Goal: Task Accomplishment & Management: Manage account settings

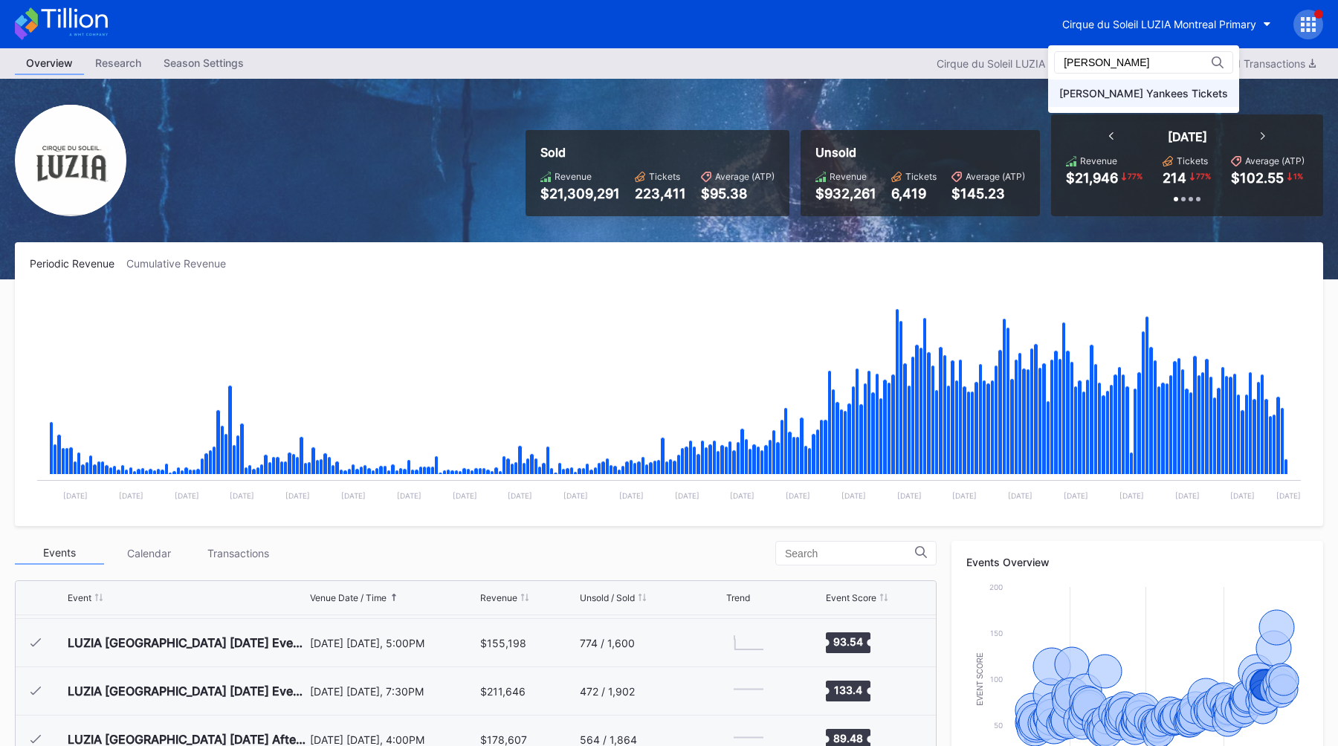
type input "[PERSON_NAME]"
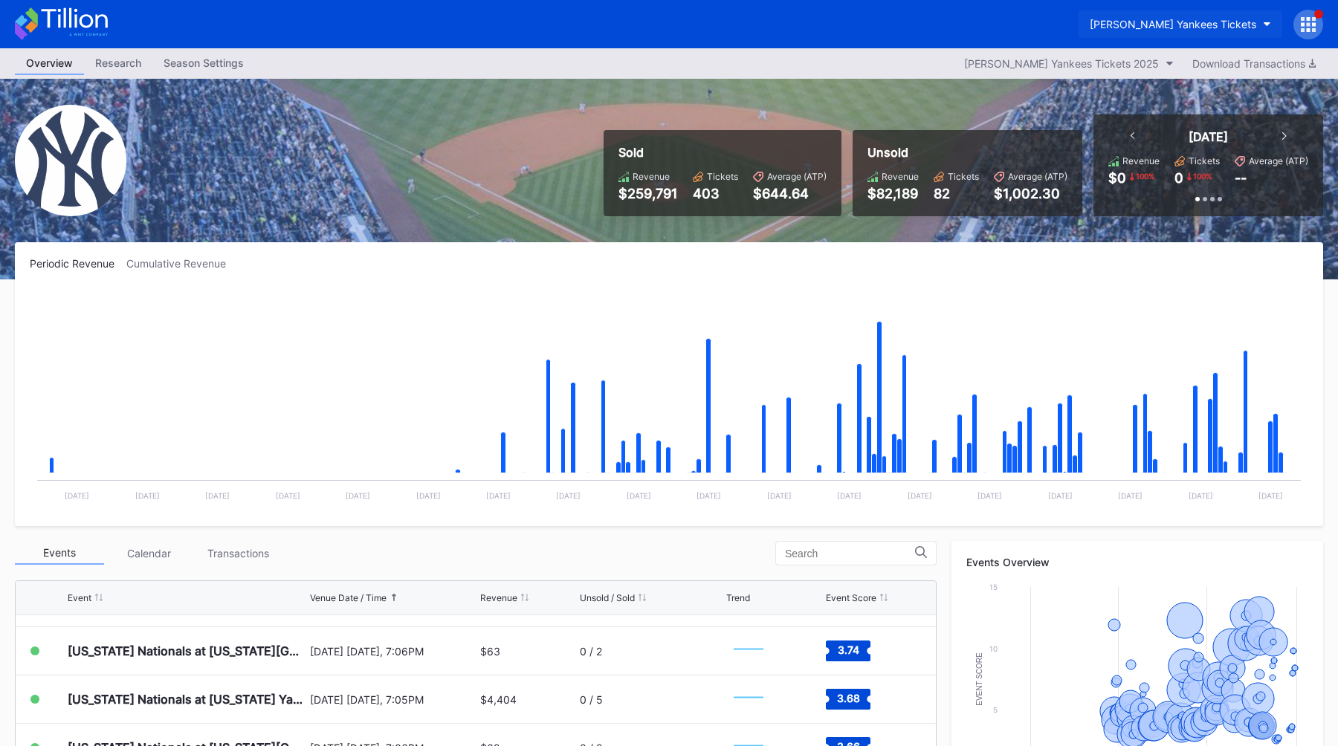
click at [1217, 19] on div "[PERSON_NAME] Yankees Tickets" at bounding box center [1172, 24] width 166 height 13
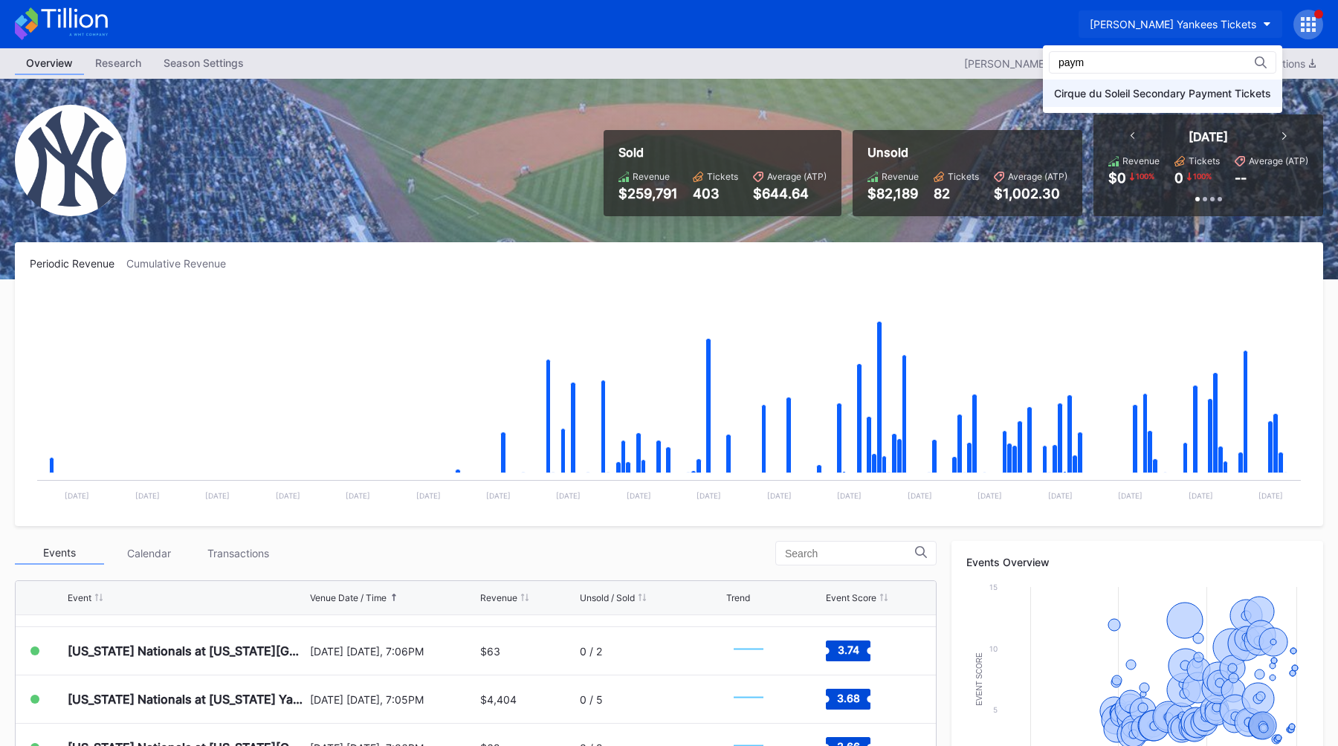
type input "paym"
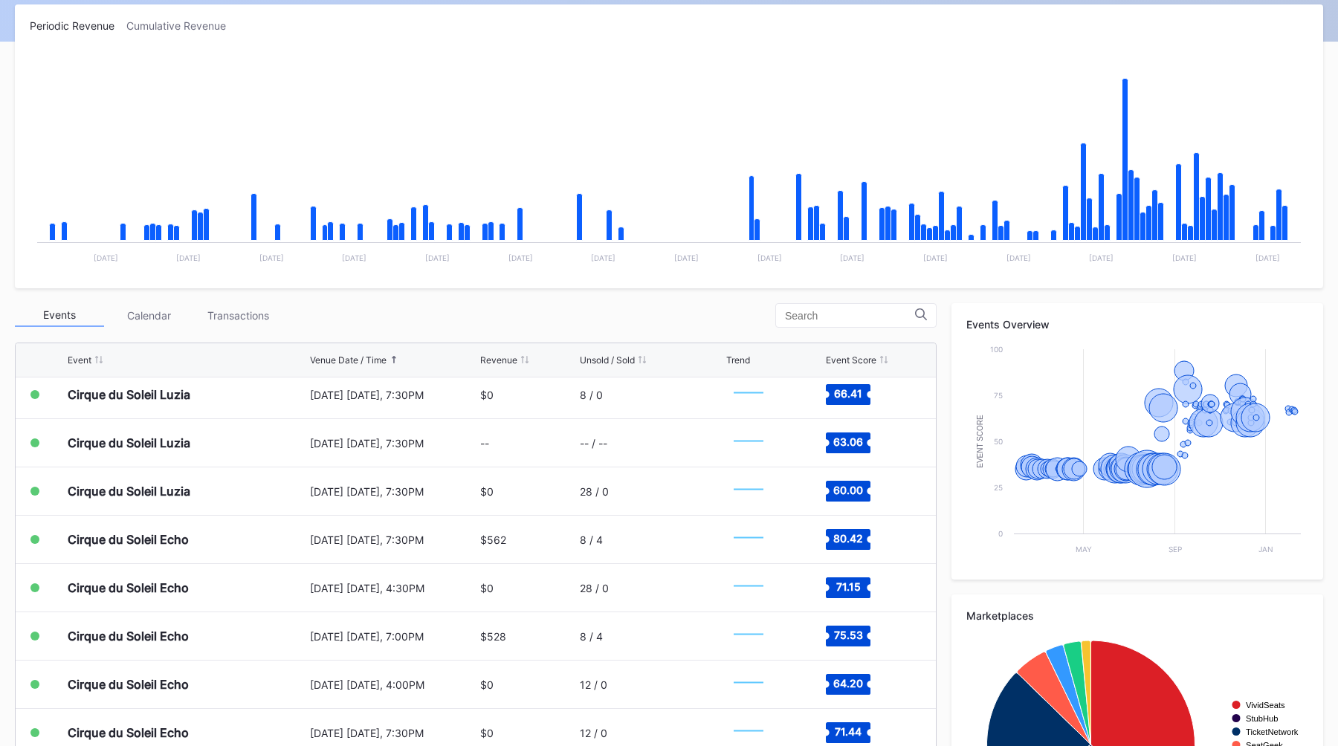
scroll to position [4401, 0]
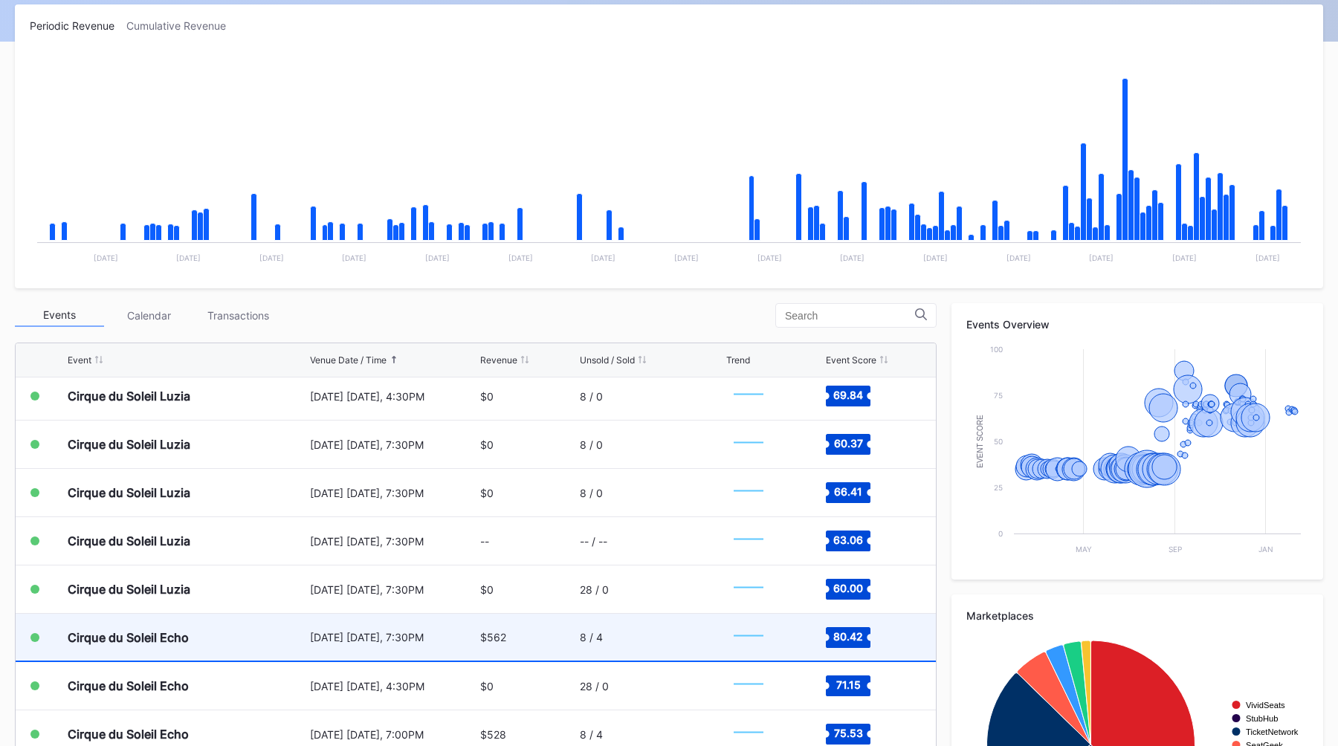
click at [412, 636] on div "[DATE] [DATE], 7:30PM" at bounding box center [393, 637] width 167 height 13
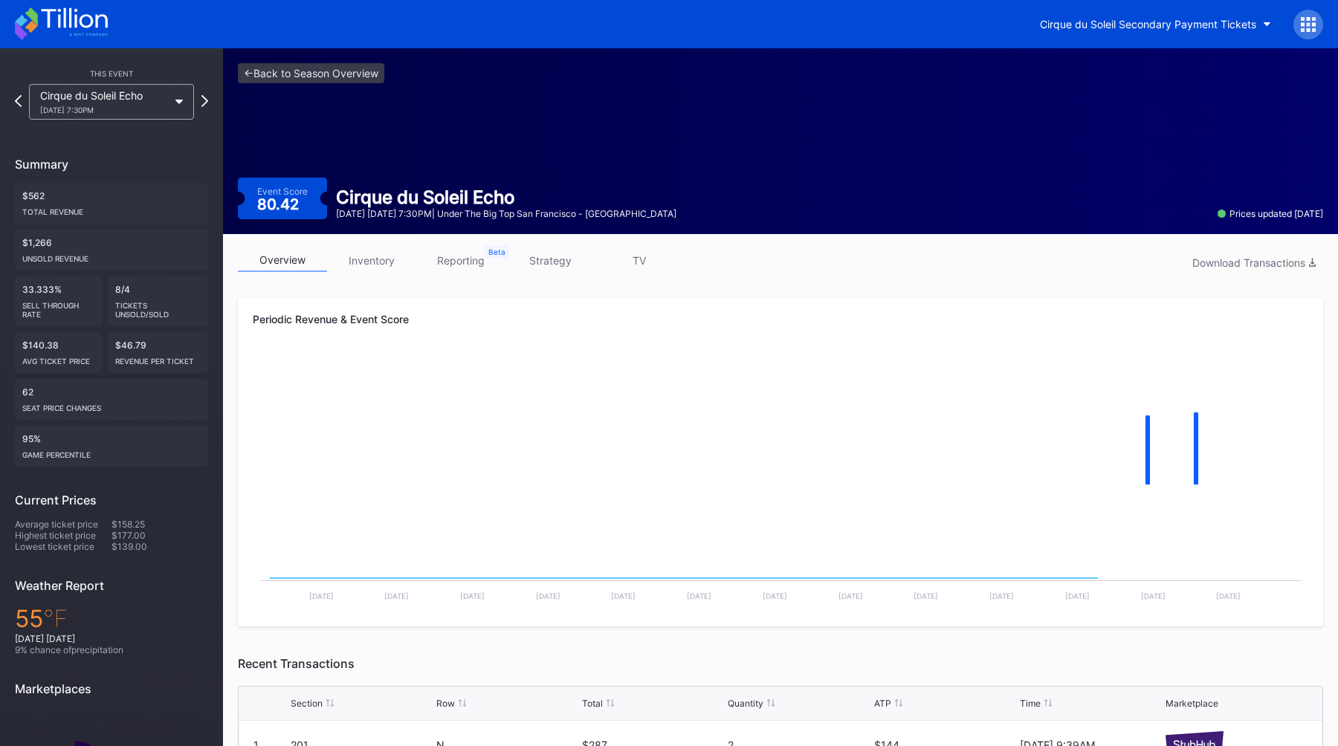
click at [580, 242] on div "overview inventory reporting strategy TV Download Transactions Periodic Revenue…" at bounding box center [780, 551] width 1115 height 635
click at [562, 254] on link "strategy" at bounding box center [549, 260] width 89 height 23
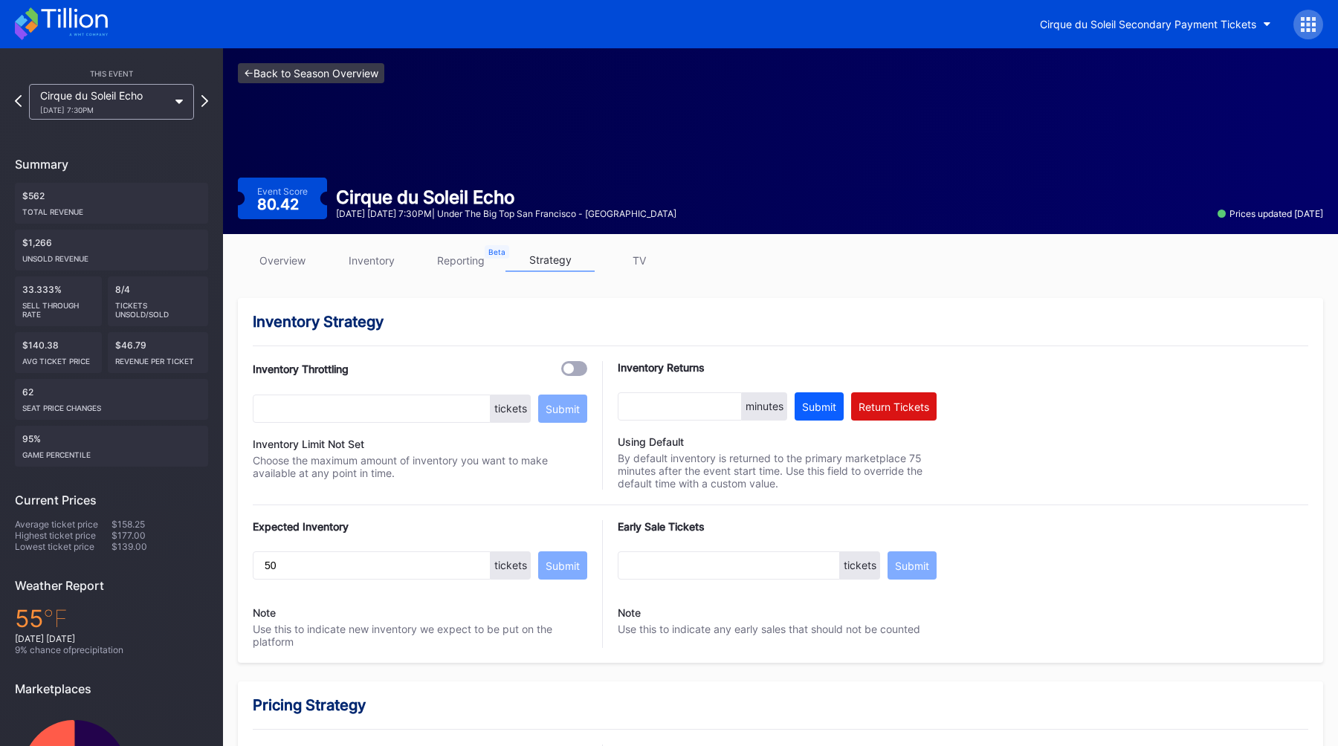
click at [276, 68] on link "<- Back to Season Overview" at bounding box center [311, 73] width 146 height 20
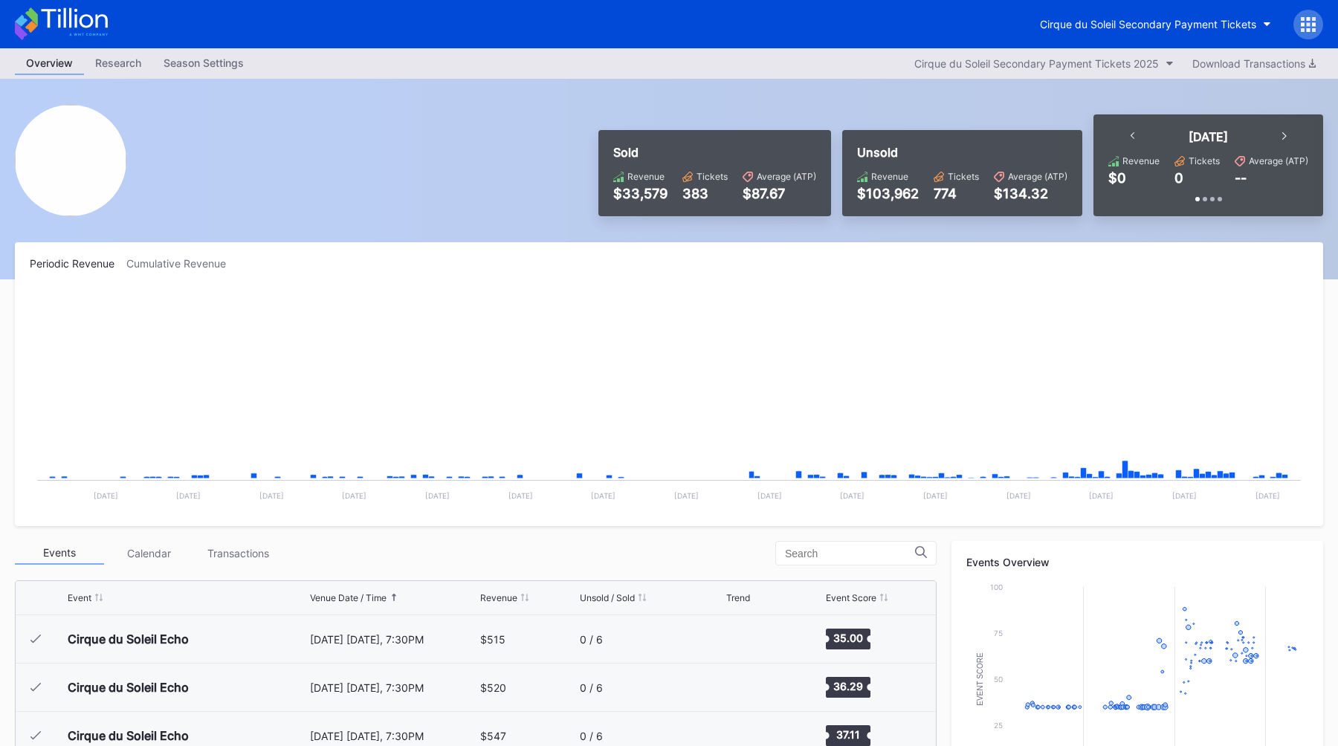
scroll to position [2463, 0]
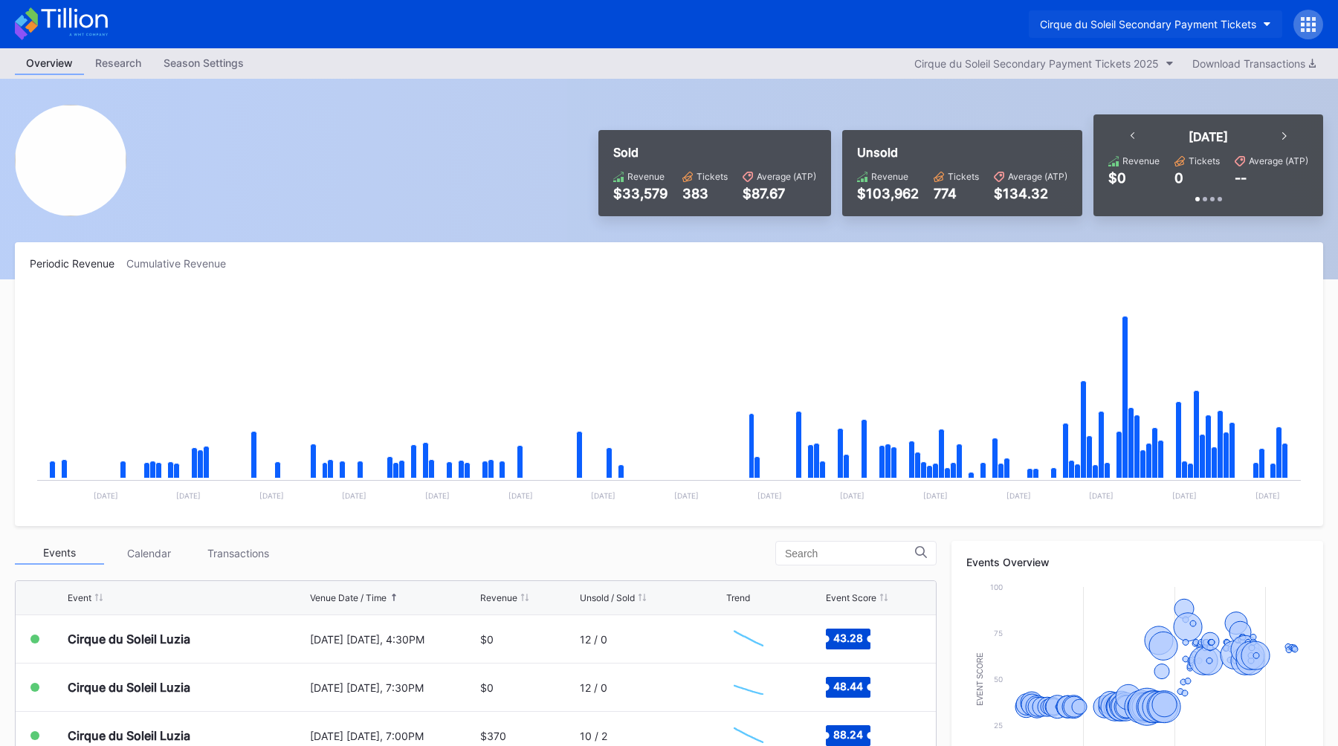
click at [1135, 36] on button "Cirque du Soleil Secondary Payment Tickets" at bounding box center [1154, 23] width 253 height 27
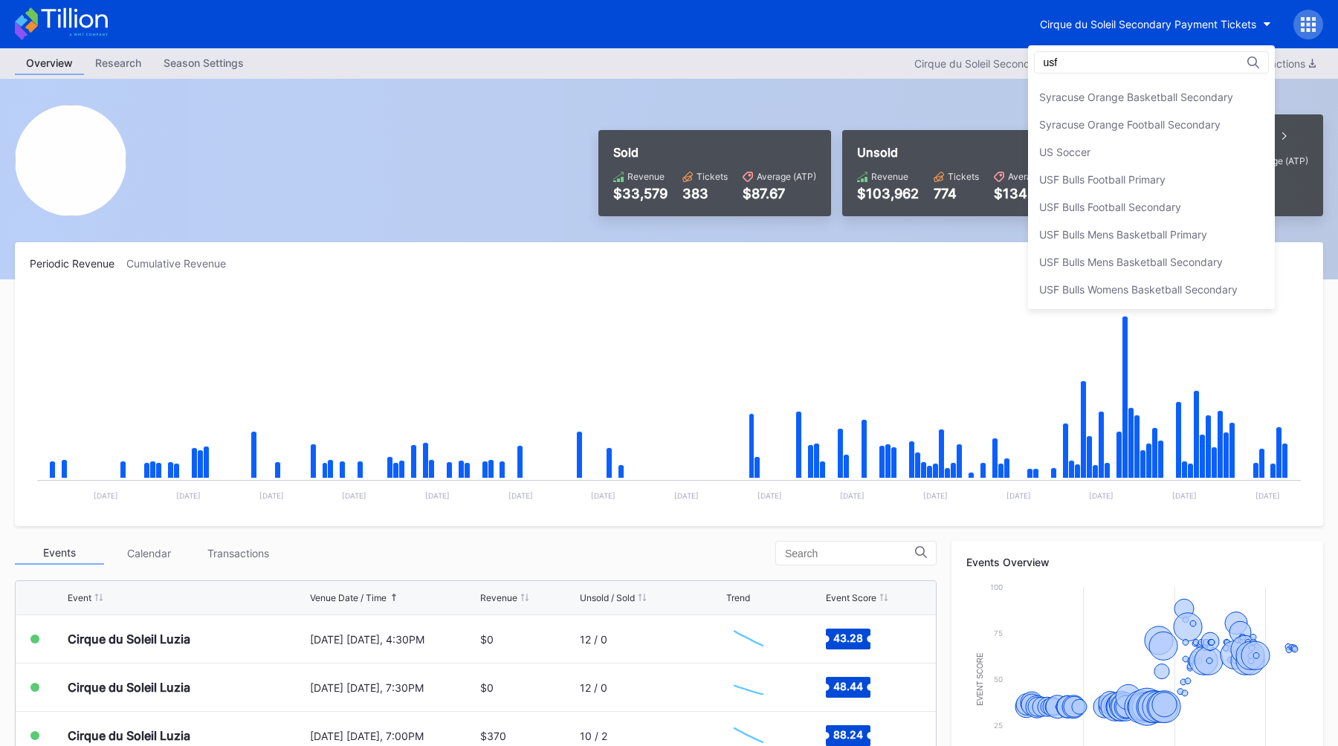
scroll to position [0, 0]
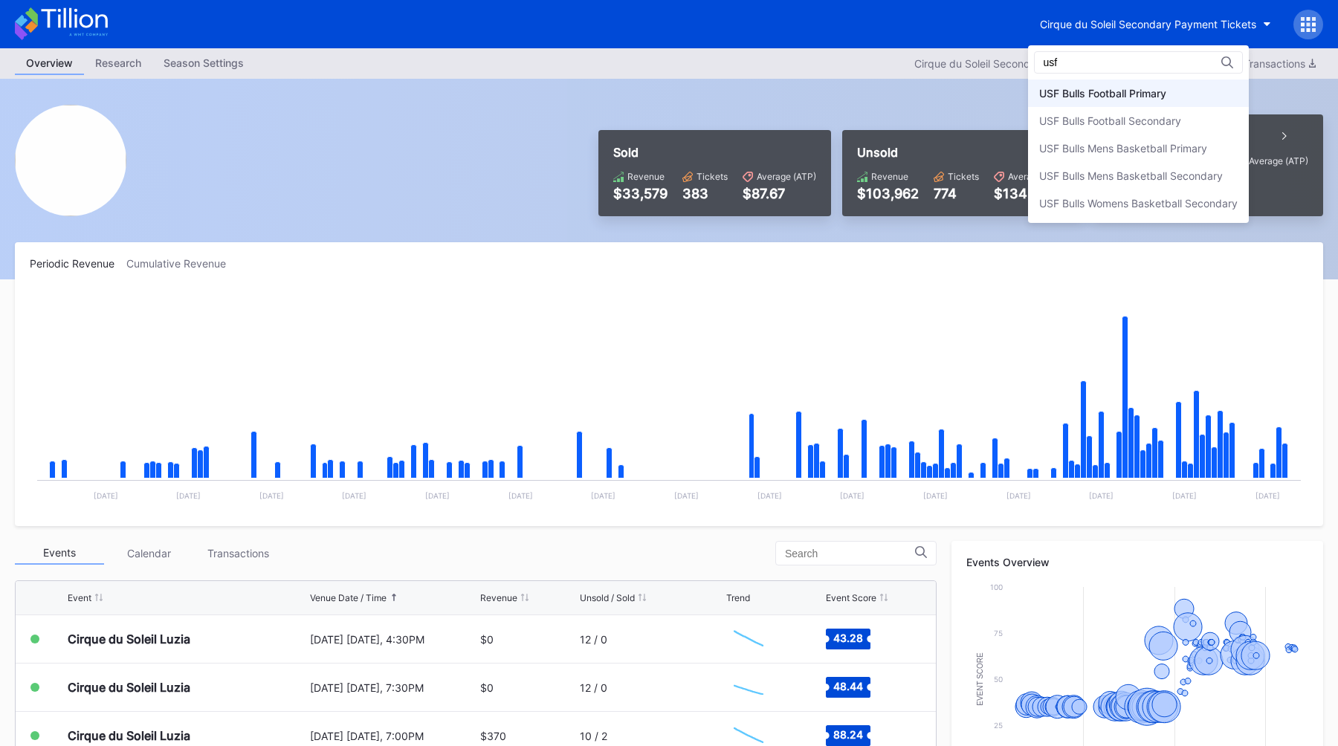
type input "usf"
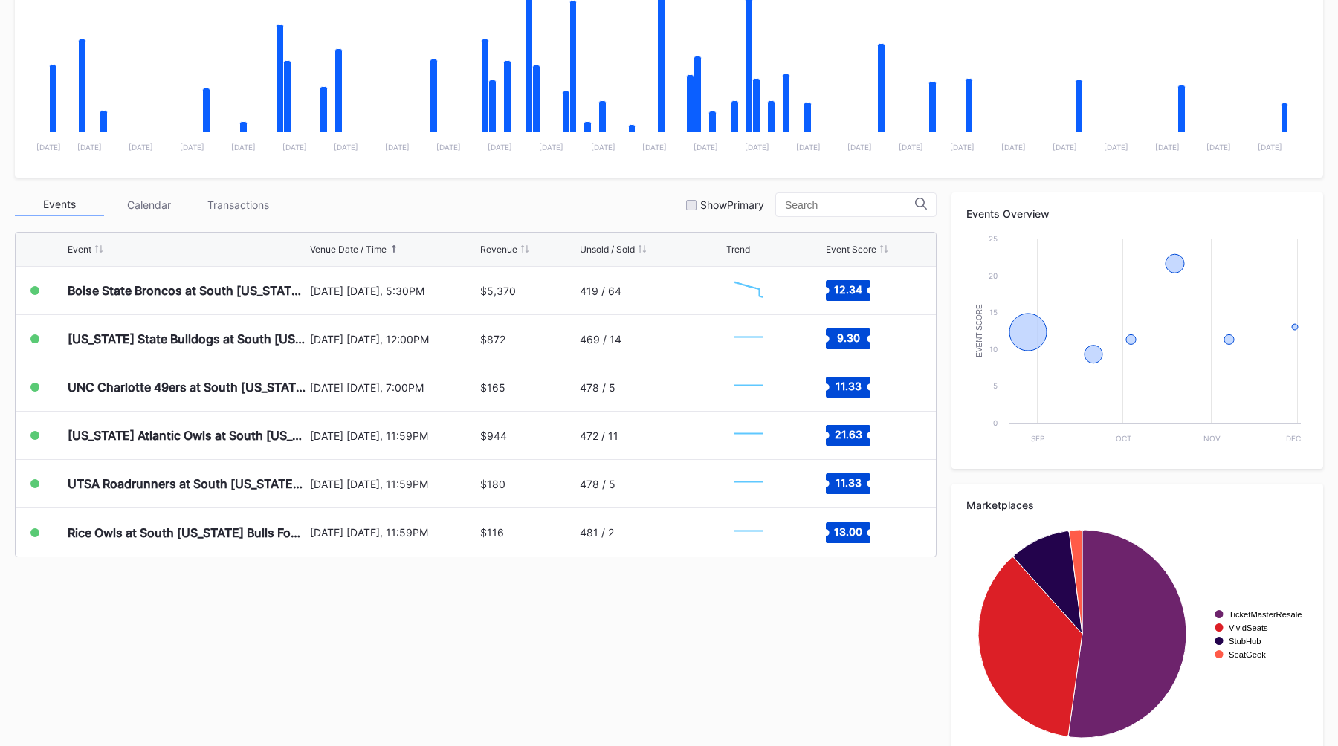
scroll to position [362, 0]
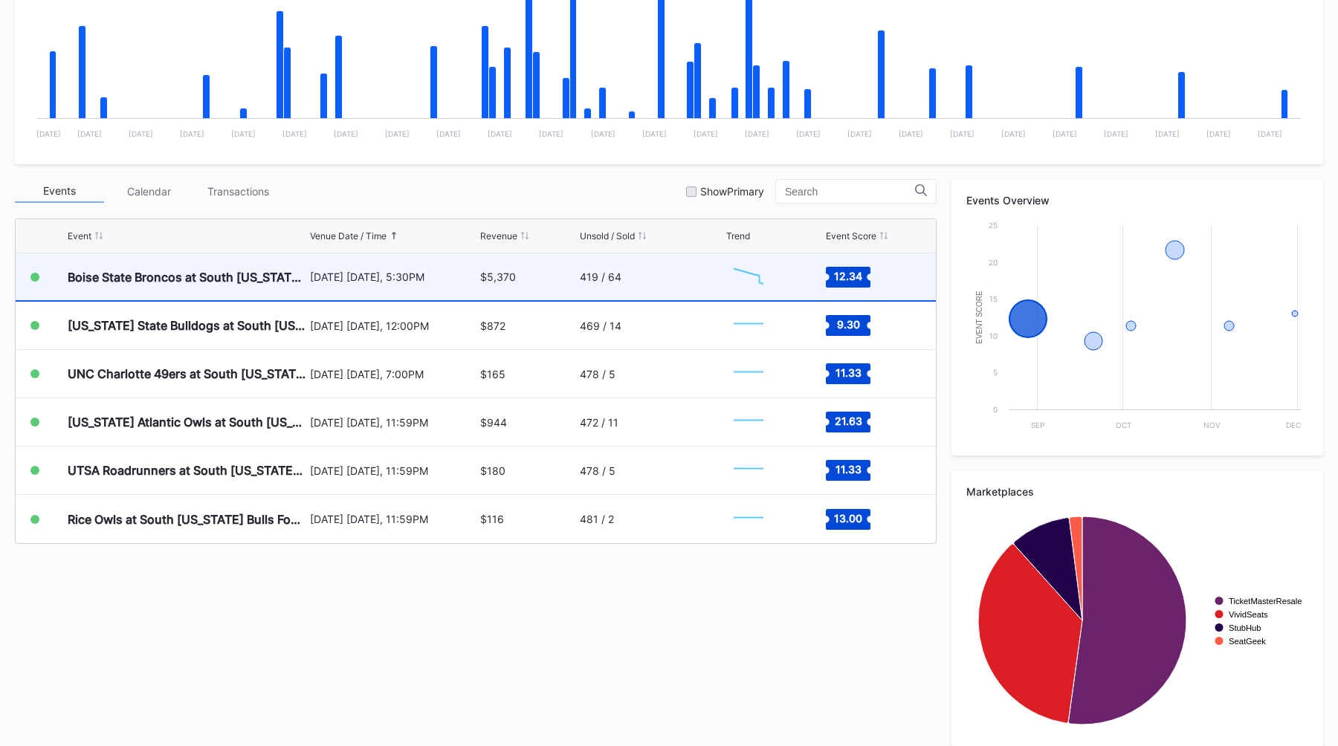
click at [447, 293] on div "[DATE] [DATE], 5:30PM" at bounding box center [393, 276] width 167 height 47
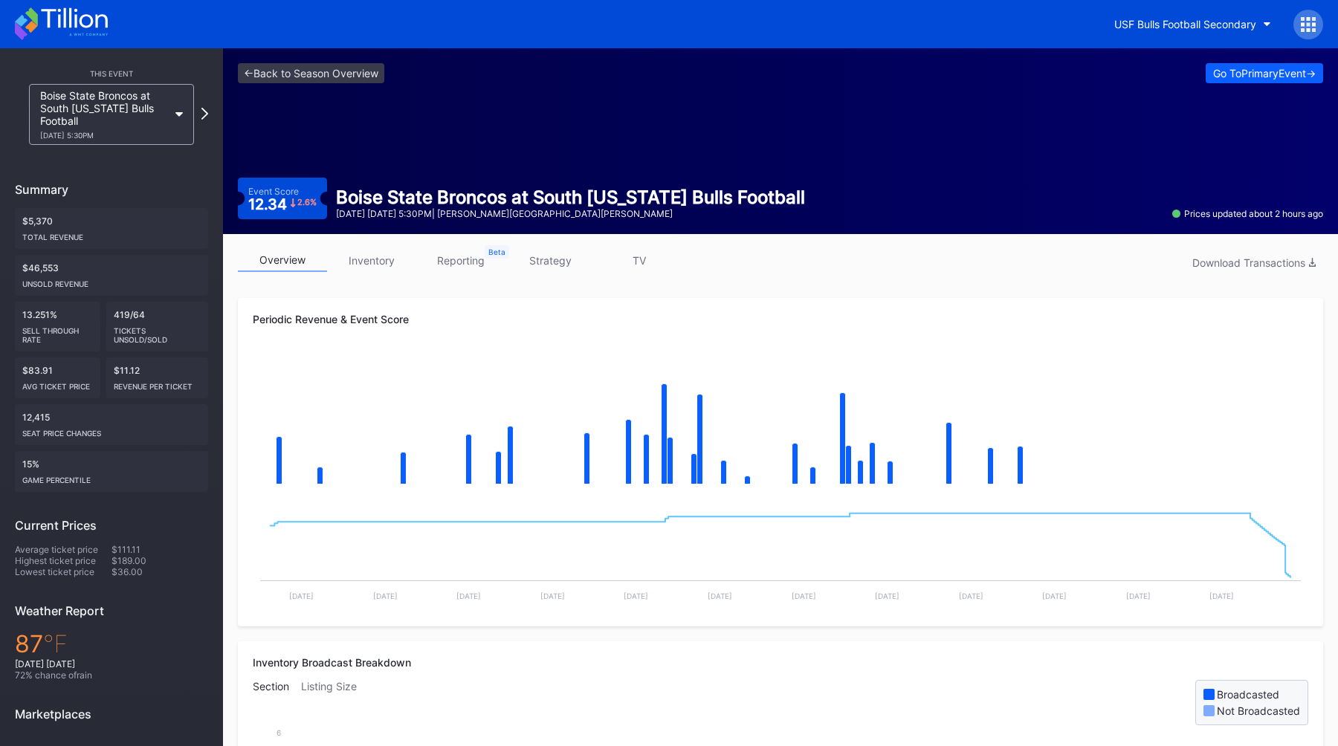
click at [537, 262] on link "strategy" at bounding box center [549, 260] width 89 height 23
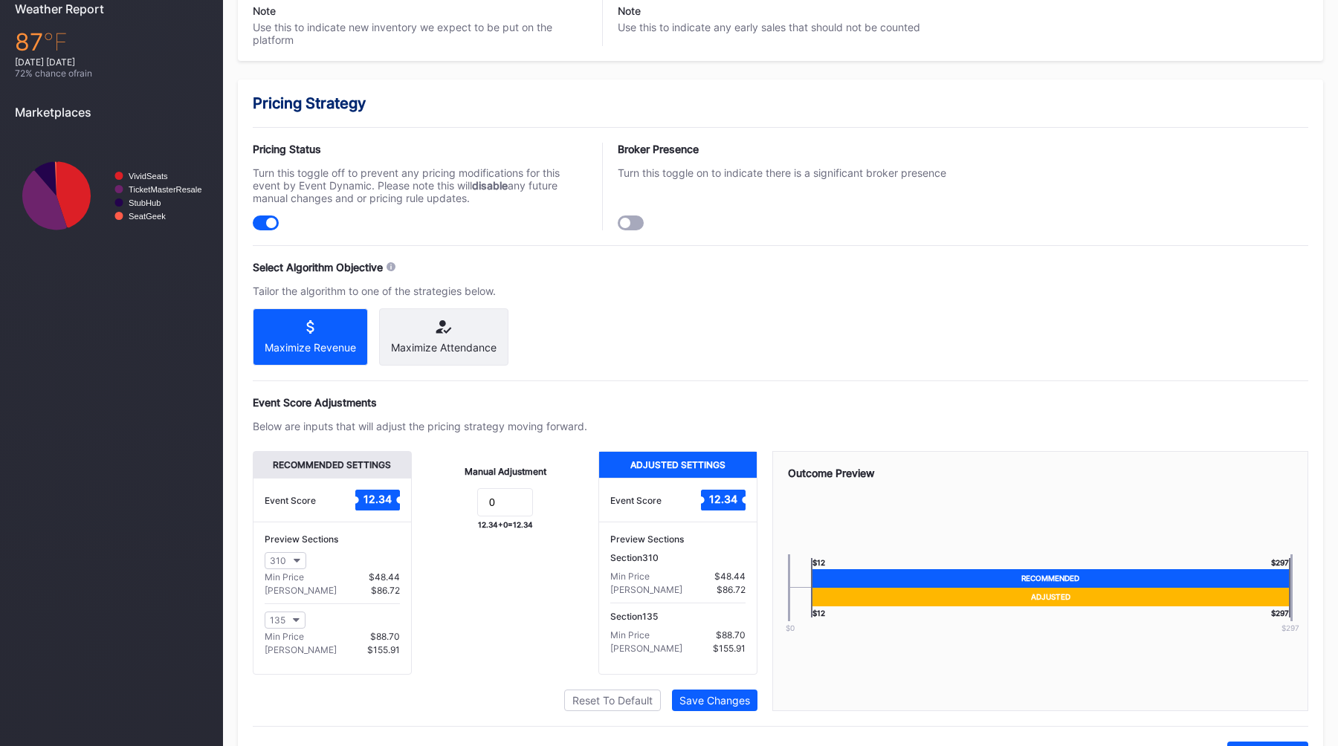
scroll to position [890, 0]
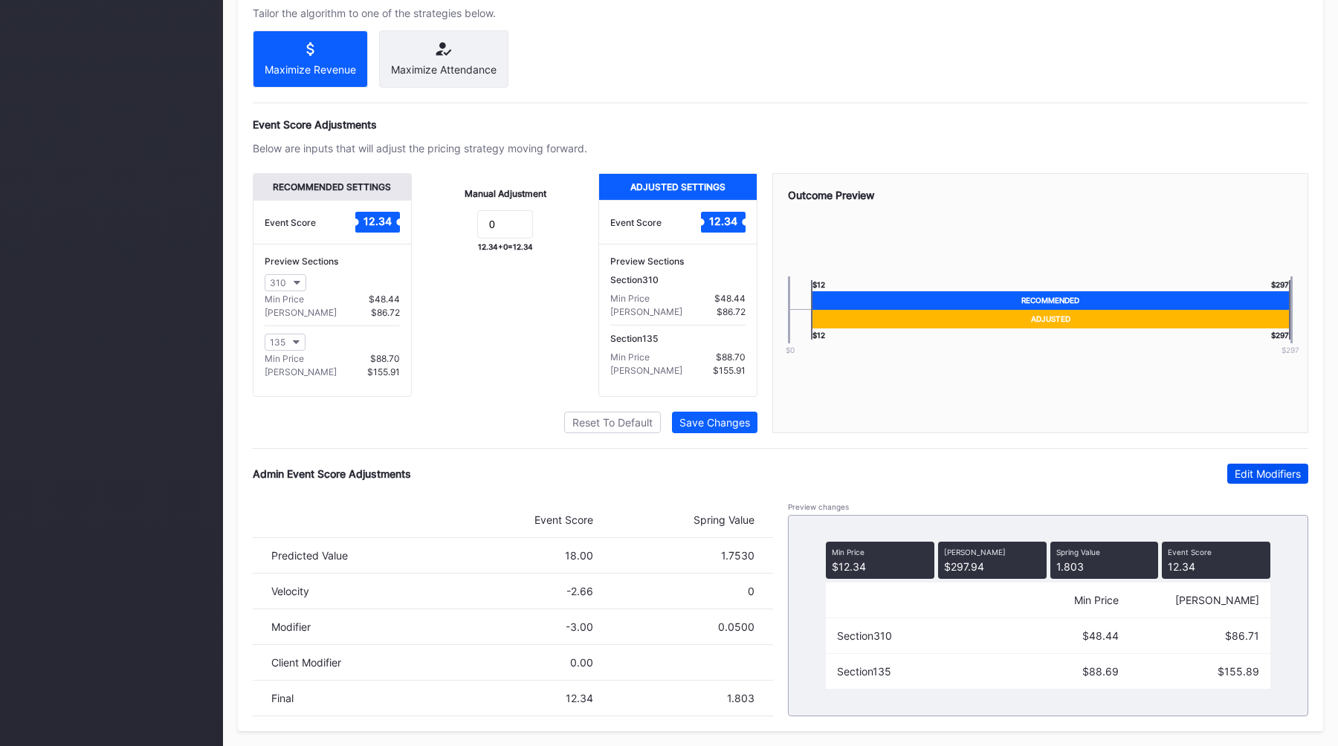
click at [1253, 476] on div "Edit Modifiers" at bounding box center [1267, 473] width 66 height 13
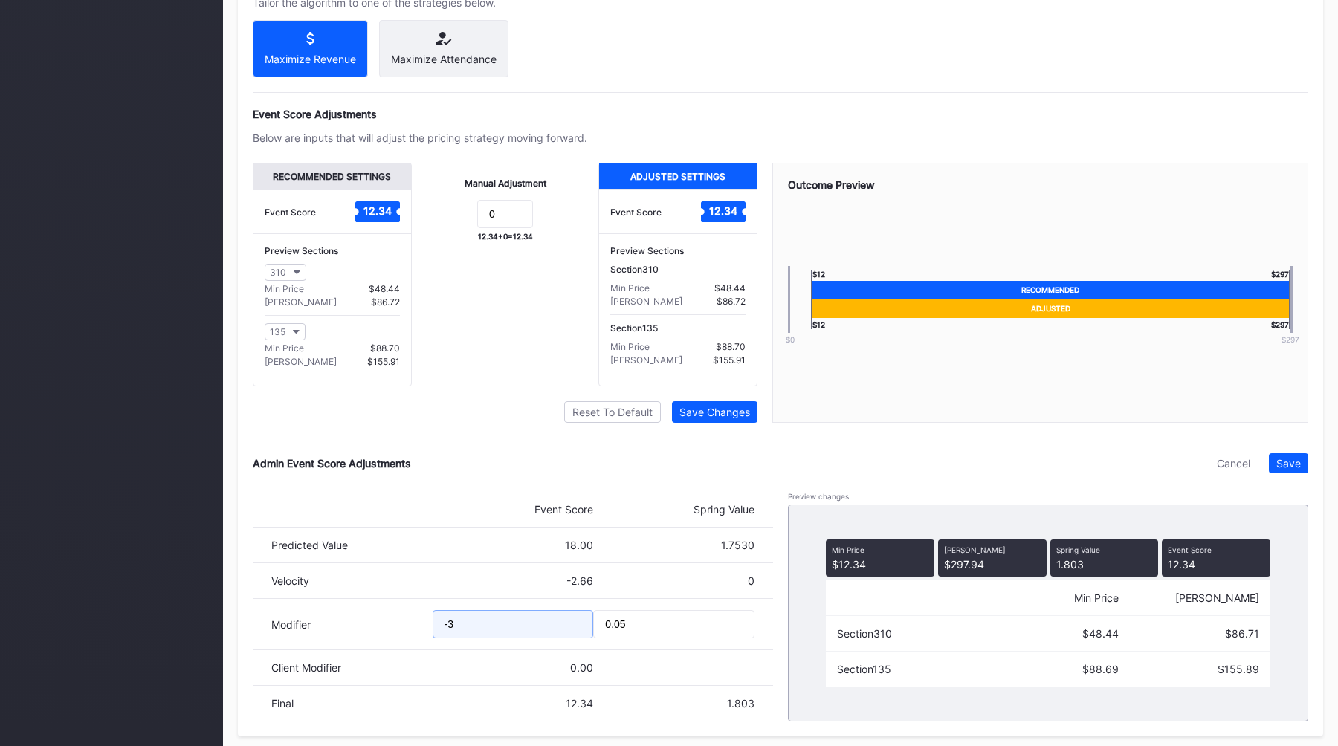
drag, startPoint x: 485, startPoint y: 634, endPoint x: 306, endPoint y: 634, distance: 178.4
click at [306, 634] on div "Modifier -3 0.05" at bounding box center [513, 624] width 520 height 51
type input "-4"
click at [1294, 470] on div "Save" at bounding box center [1288, 463] width 25 height 13
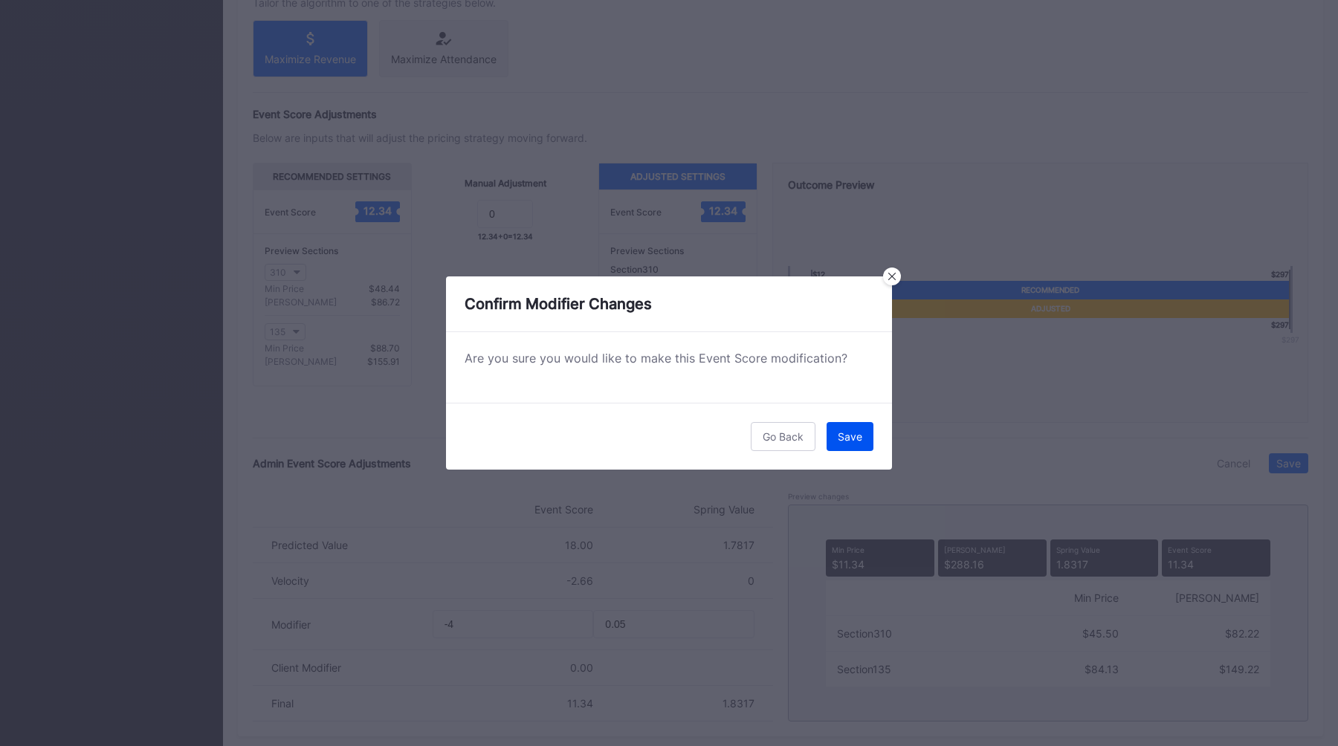
click at [854, 447] on button "Save" at bounding box center [849, 436] width 47 height 29
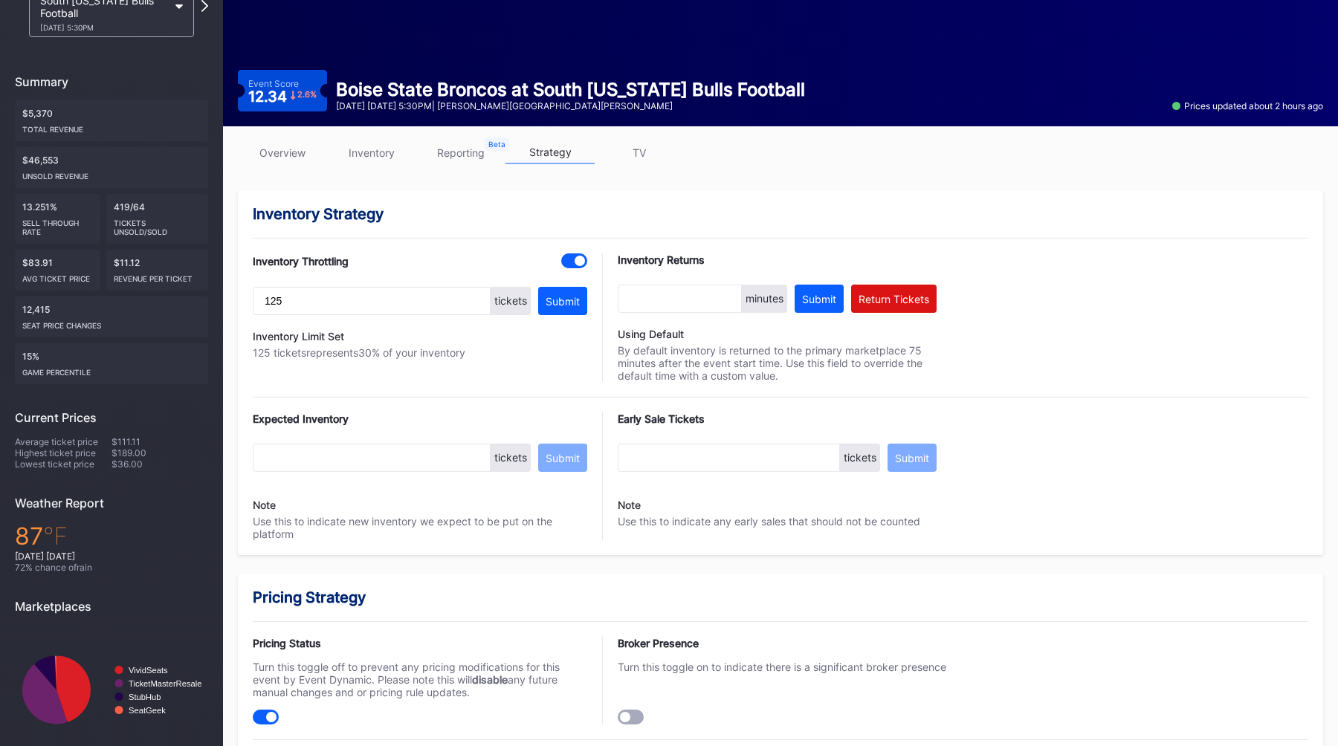
scroll to position [0, 0]
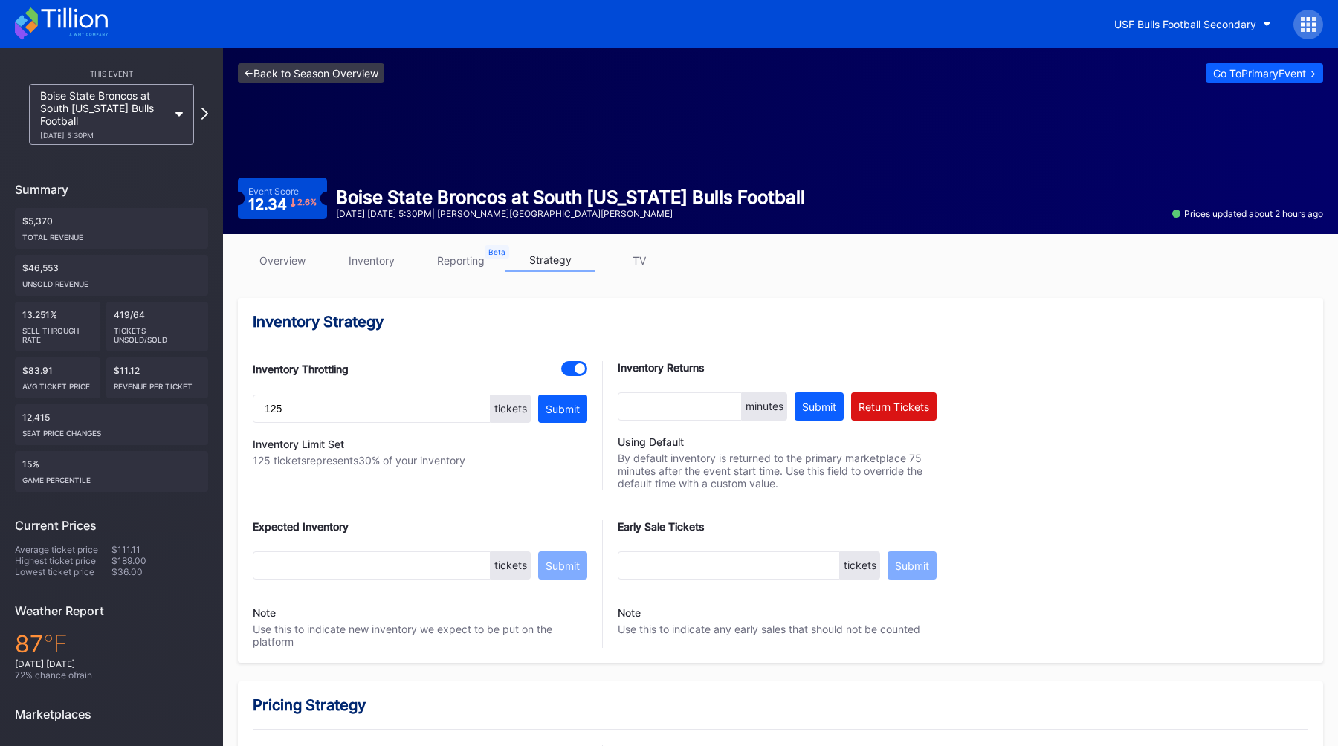
click at [291, 74] on link "<- Back to Season Overview" at bounding box center [311, 73] width 146 height 20
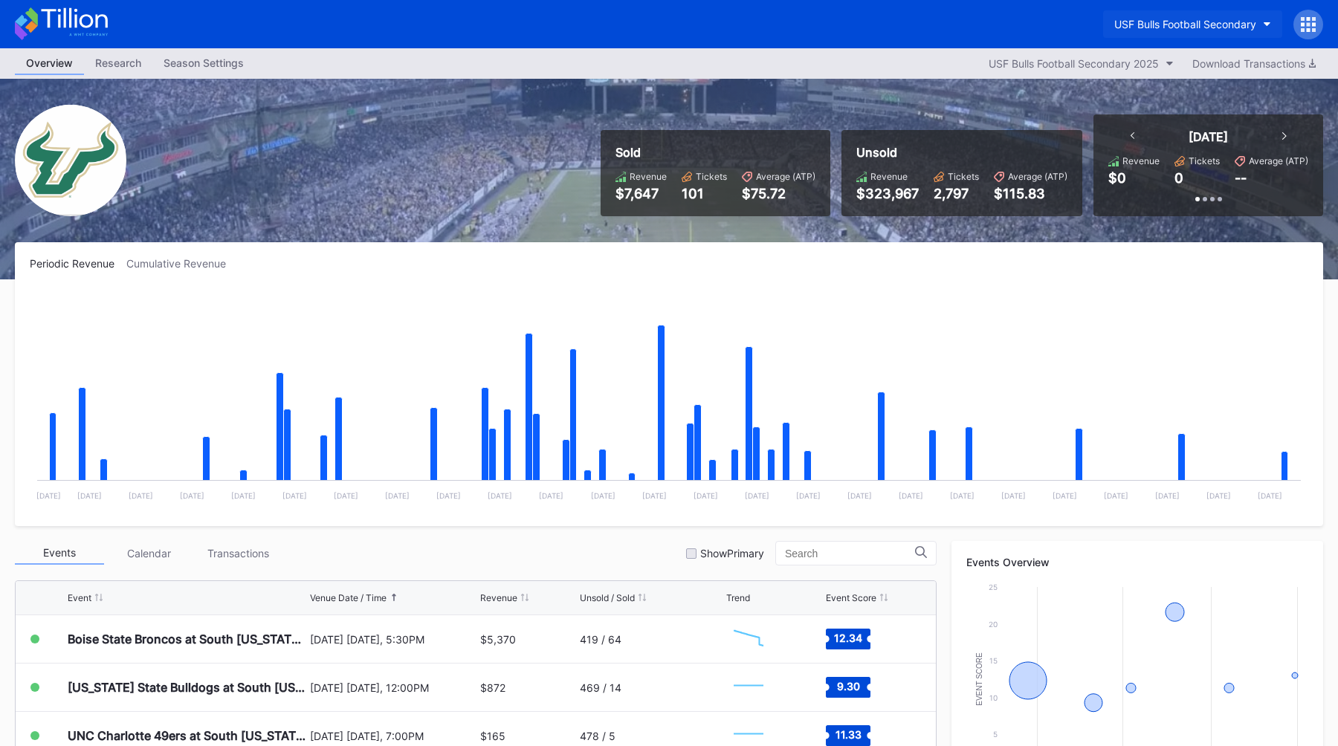
click at [1147, 30] on div "USF Bulls Football Secondary" at bounding box center [1185, 24] width 142 height 13
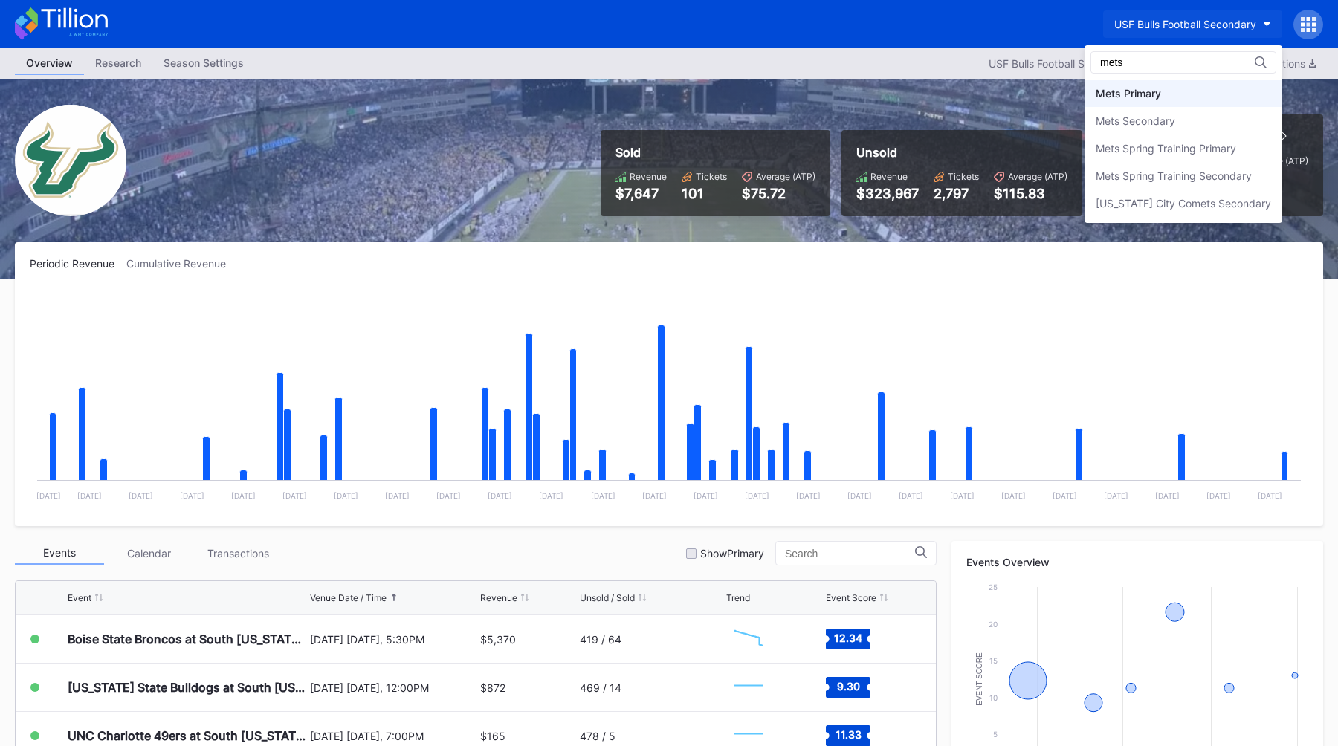
type input "mets"
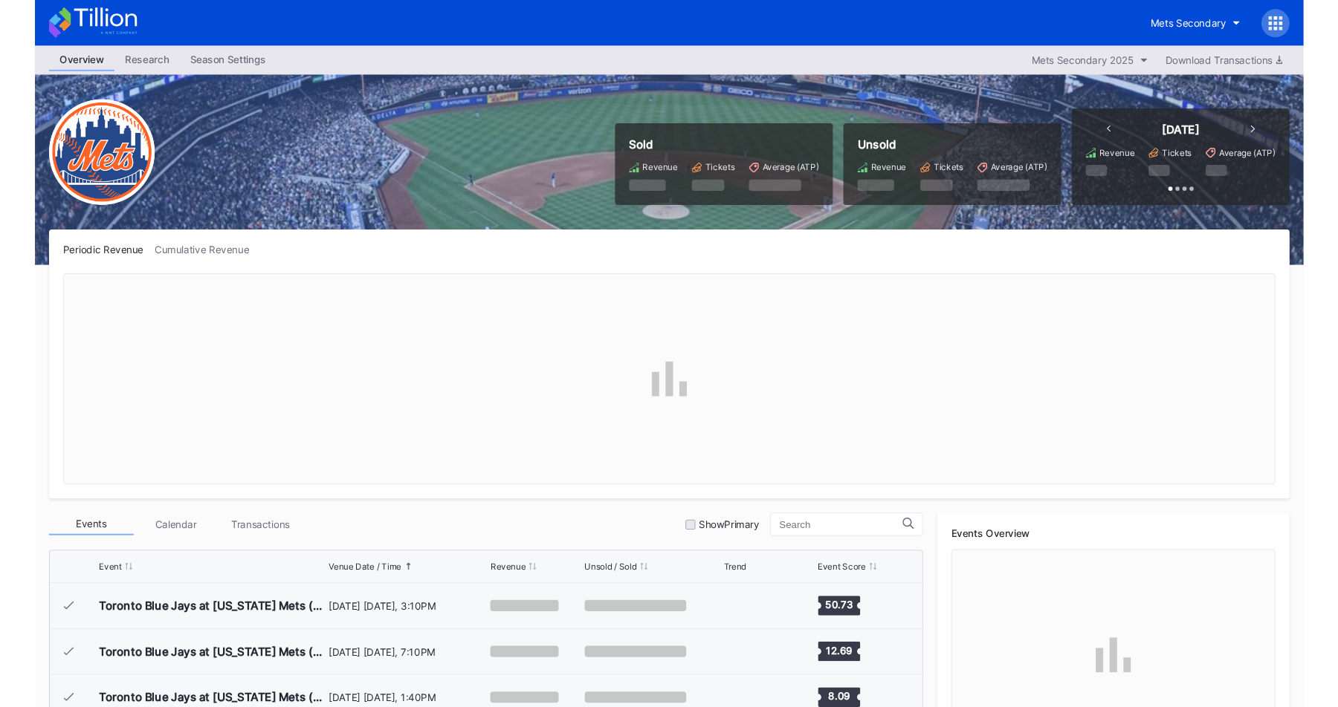
scroll to position [3091, 0]
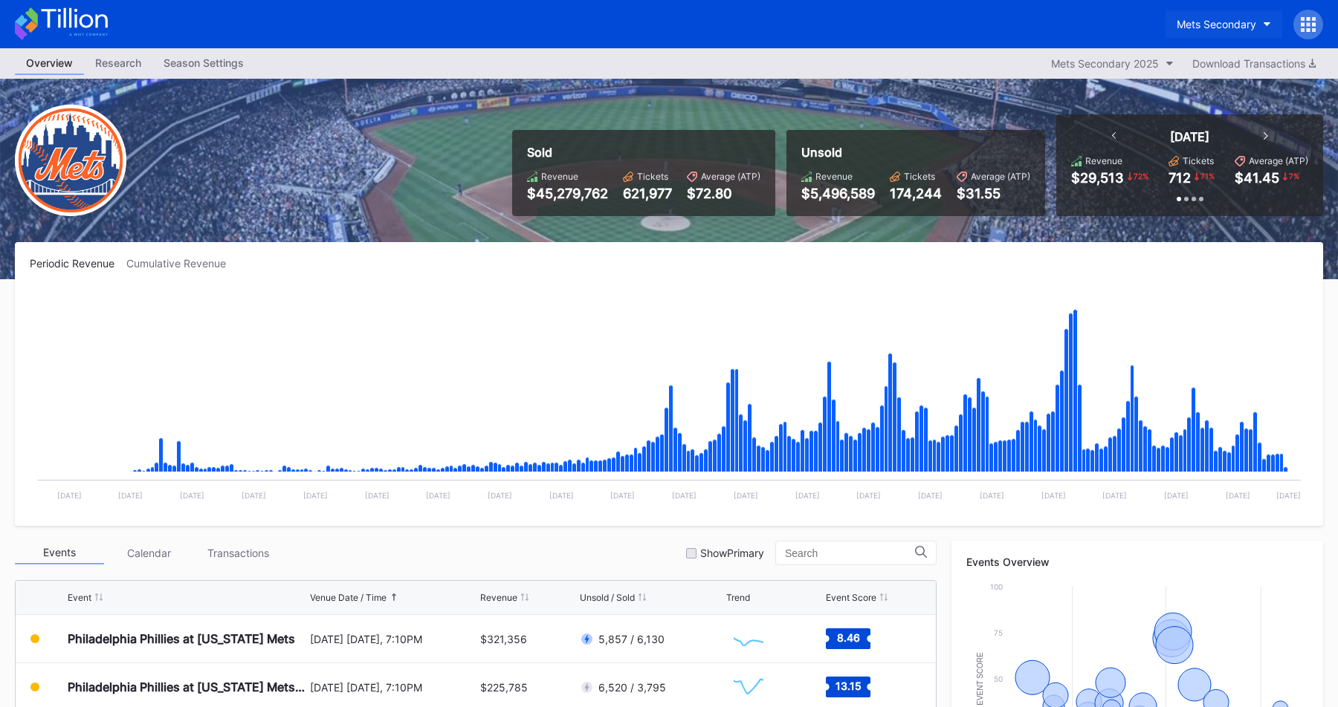
click at [1214, 23] on div "Mets Secondary" at bounding box center [1216, 24] width 80 height 13
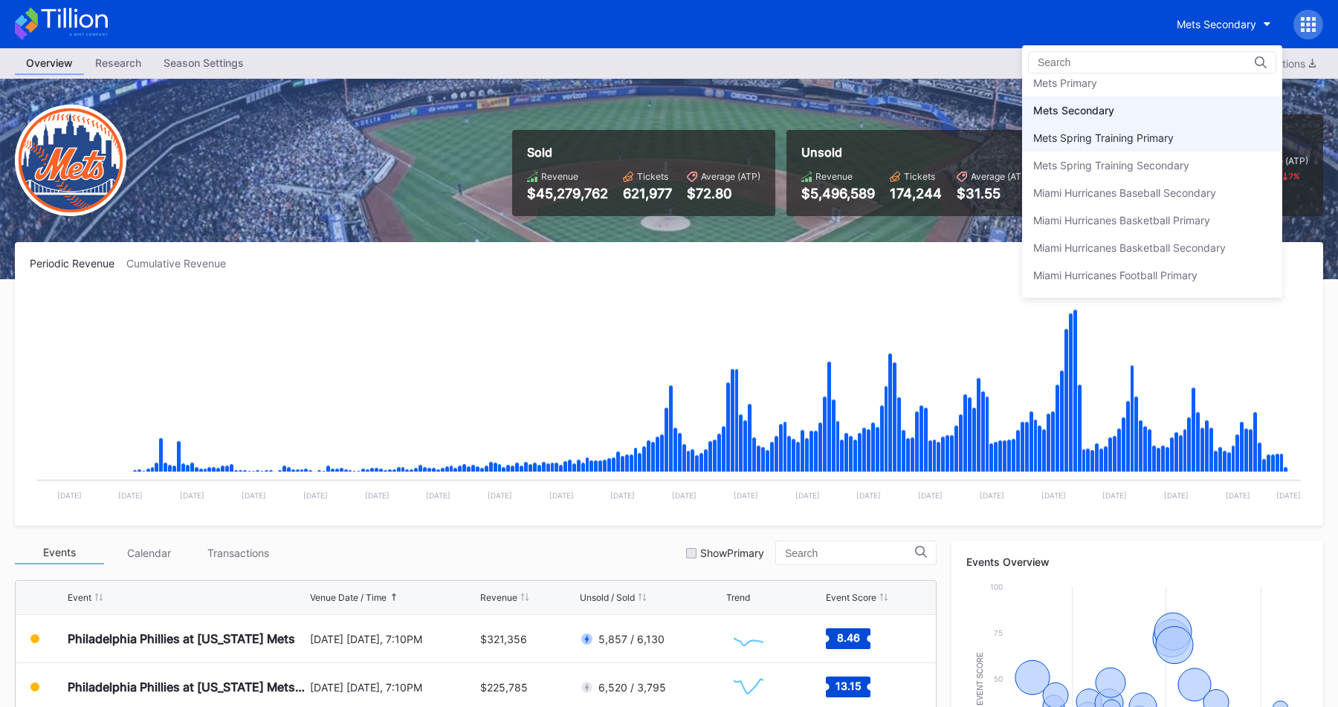
scroll to position [2319, 0]
click at [1063, 83] on div "Mets Primary" at bounding box center [1065, 84] width 64 height 13
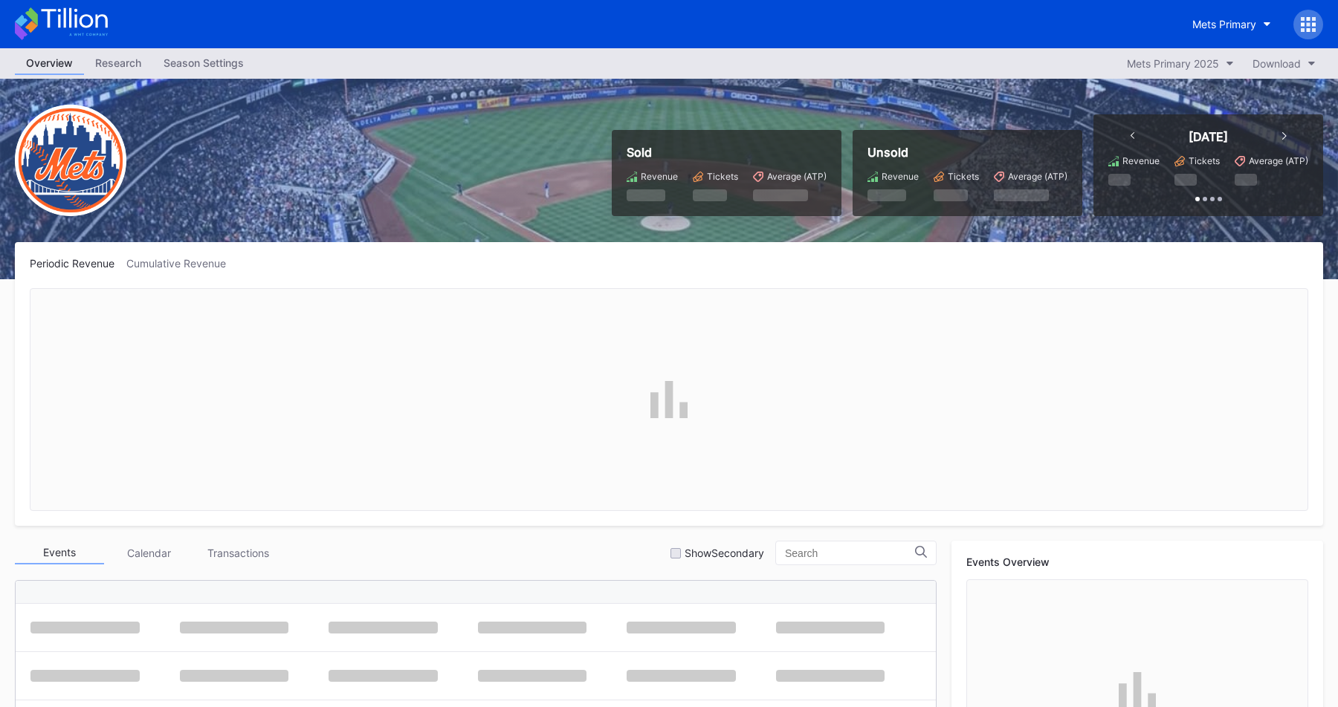
click at [220, 59] on div "Season Settings" at bounding box center [203, 63] width 103 height 22
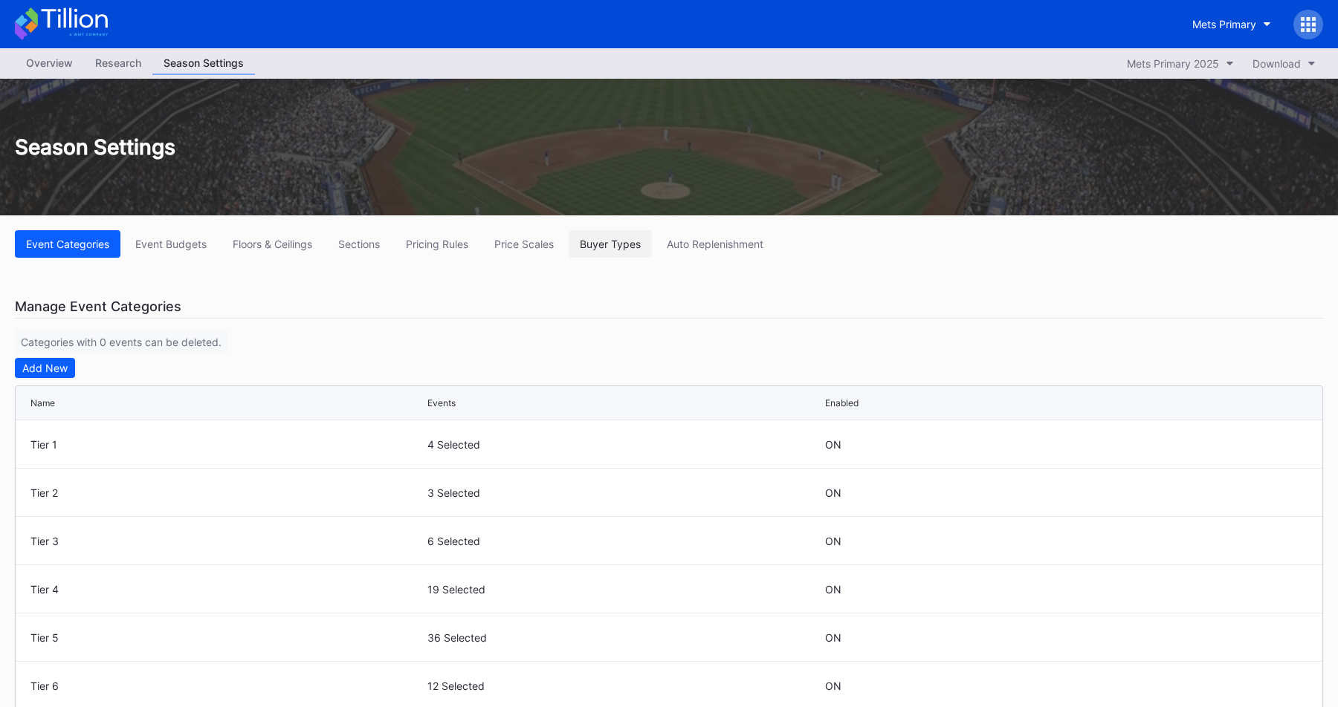
click at [626, 249] on div "Buyer Types" at bounding box center [610, 244] width 61 height 13
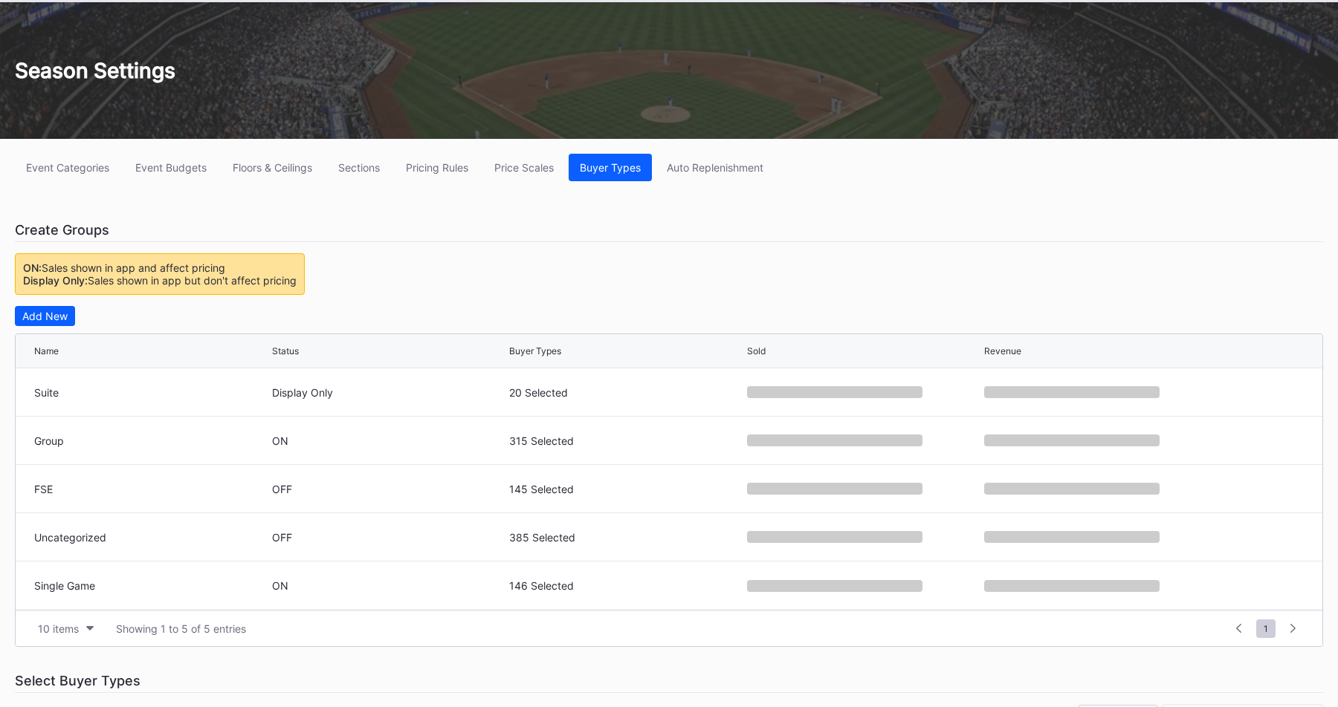
scroll to position [147, 0]
